Goal: Information Seeking & Learning: Learn about a topic

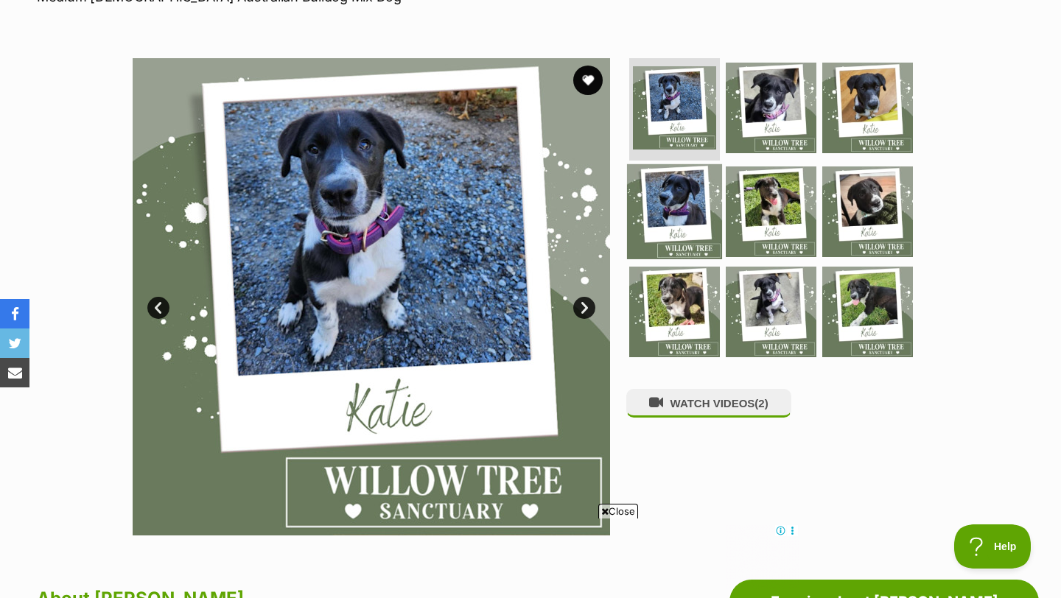
click at [667, 205] on img at bounding box center [674, 211] width 95 height 95
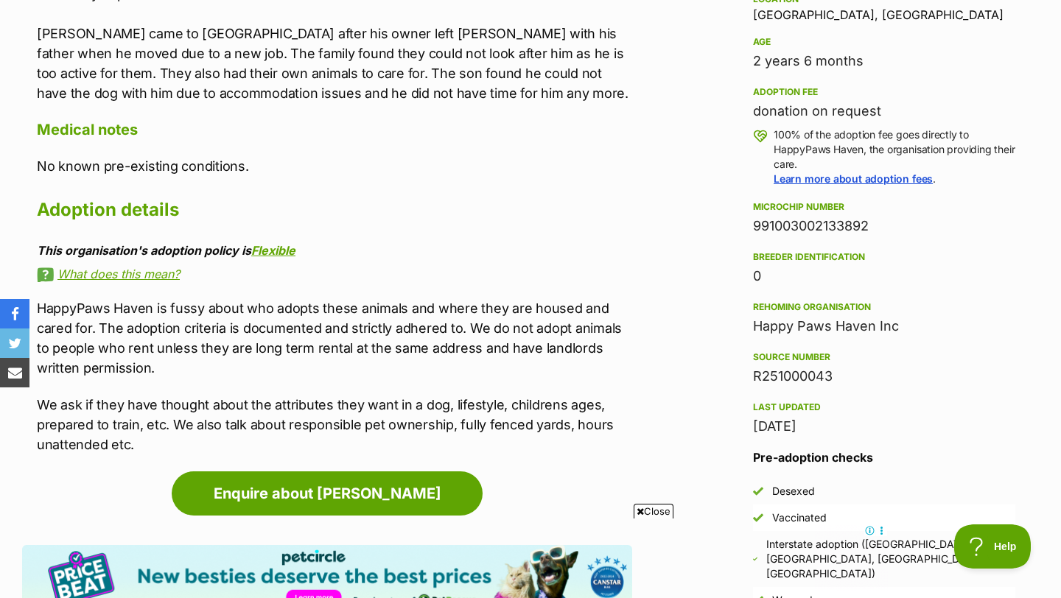
scroll to position [1004, 0]
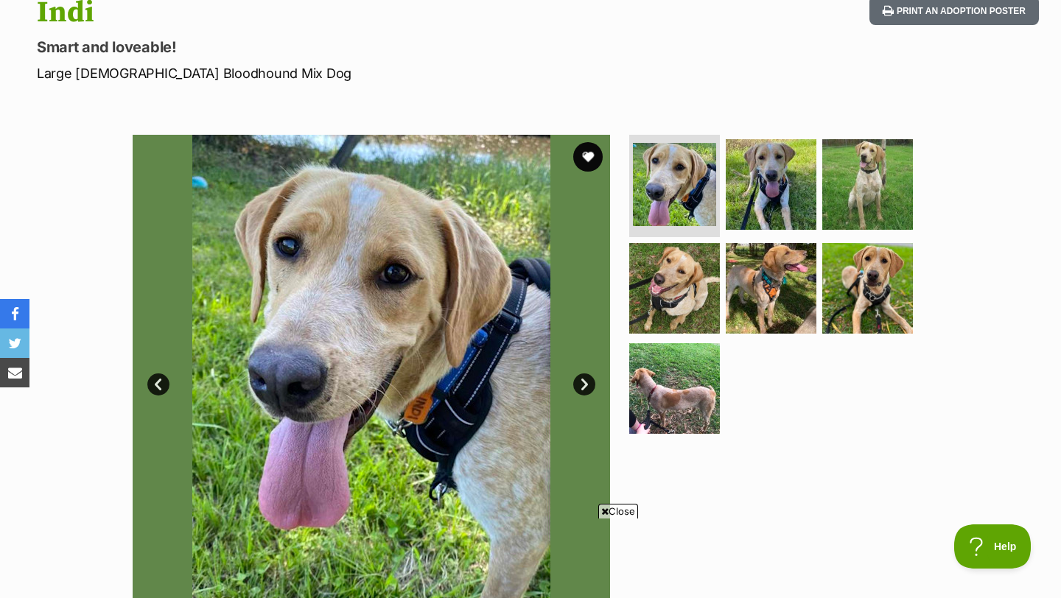
scroll to position [172, 0]
click at [645, 272] on img at bounding box center [674, 288] width 95 height 95
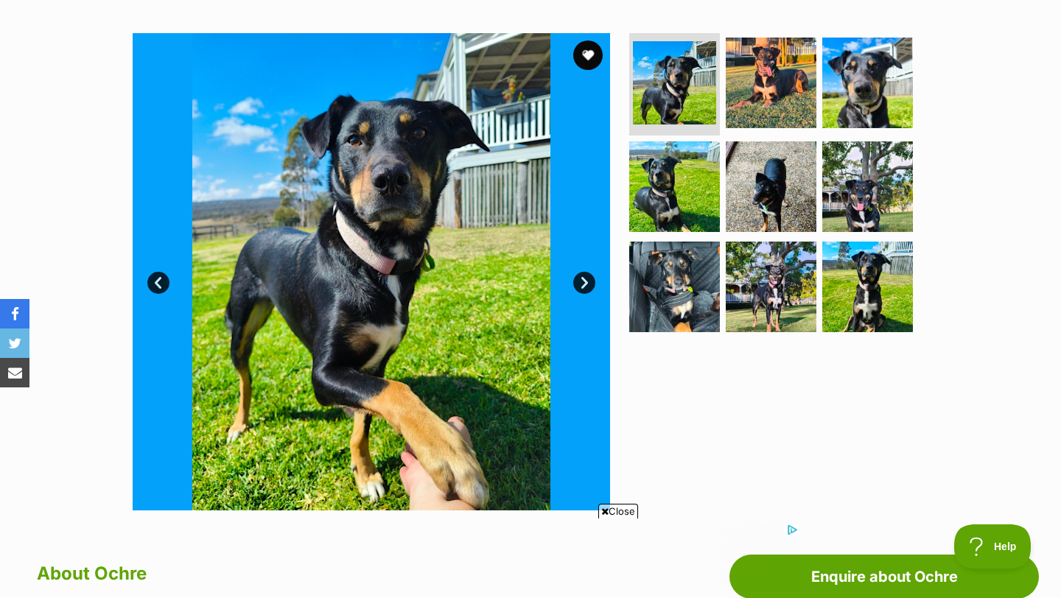
scroll to position [264, 0]
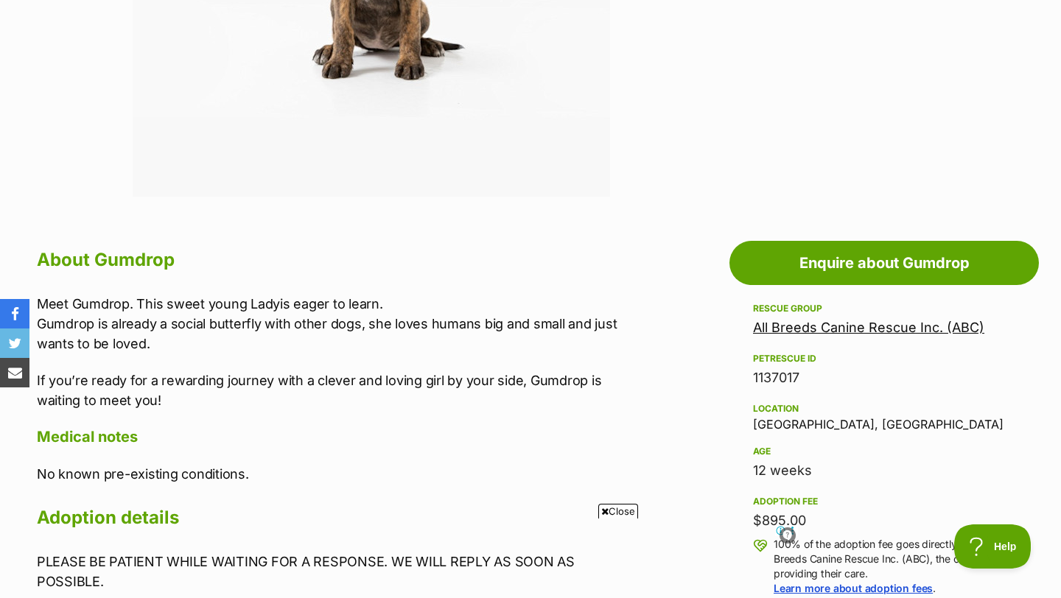
scroll to position [893, 0]
